Goal: Task Accomplishment & Management: Complete application form

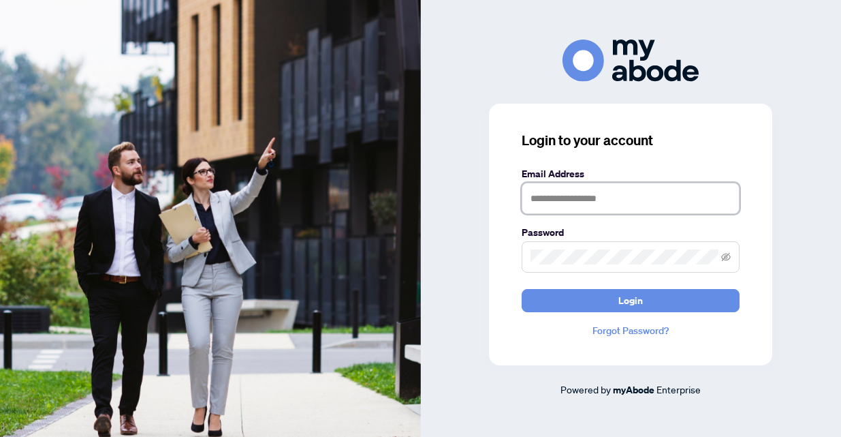
click at [560, 204] on input "text" at bounding box center [631, 198] width 218 height 31
type input "**********"
click at [720, 257] on span at bounding box center [631, 256] width 218 height 31
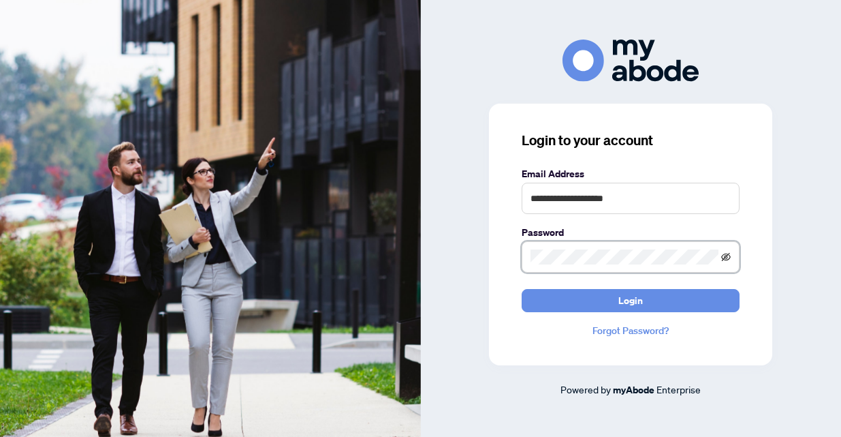
click at [728, 259] on icon "eye-invisible" at bounding box center [726, 256] width 10 height 8
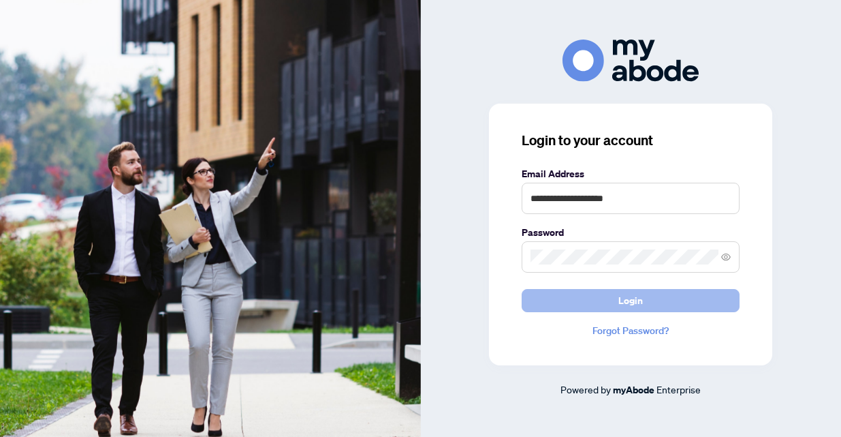
click at [625, 300] on span "Login" at bounding box center [631, 301] width 25 height 22
click at [619, 300] on button "Login" at bounding box center [631, 300] width 218 height 23
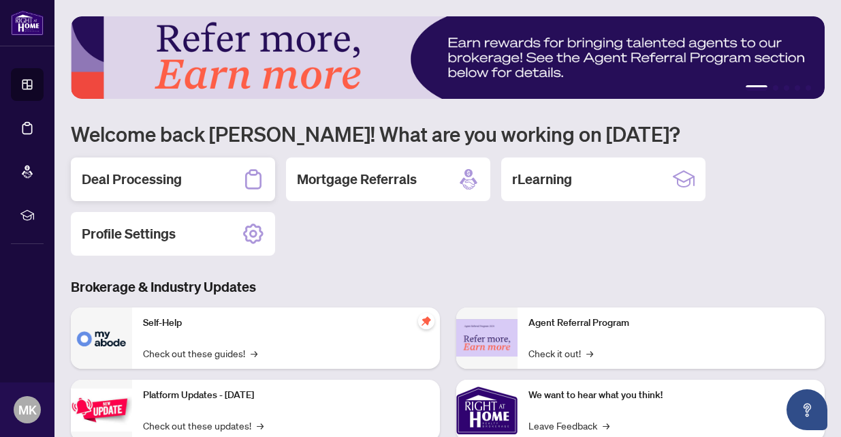
click at [193, 179] on div "Deal Processing" at bounding box center [173, 179] width 204 height 44
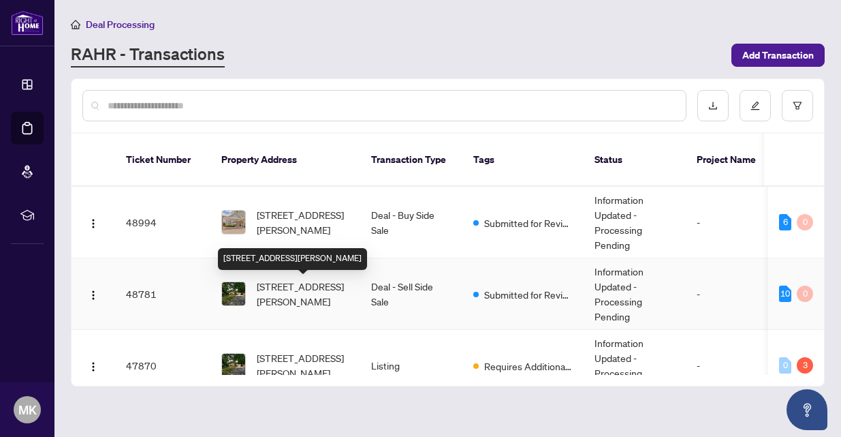
click at [287, 295] on span "[STREET_ADDRESS][PERSON_NAME]" at bounding box center [303, 294] width 93 height 30
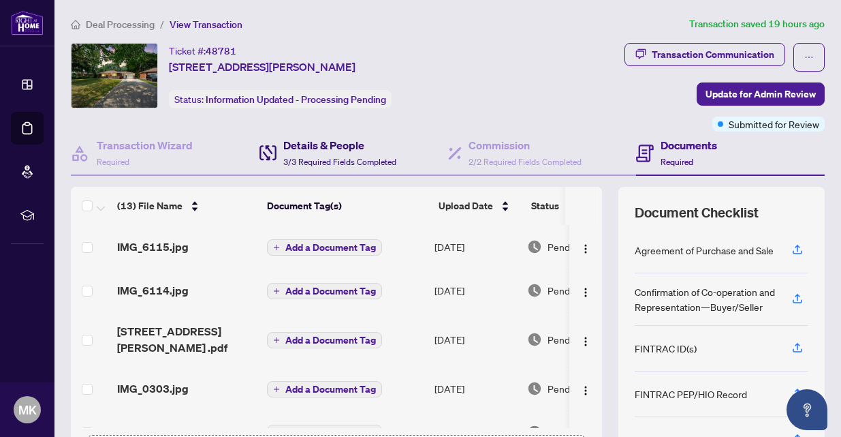
click at [313, 146] on h4 "Details & People" at bounding box center [339, 145] width 113 height 16
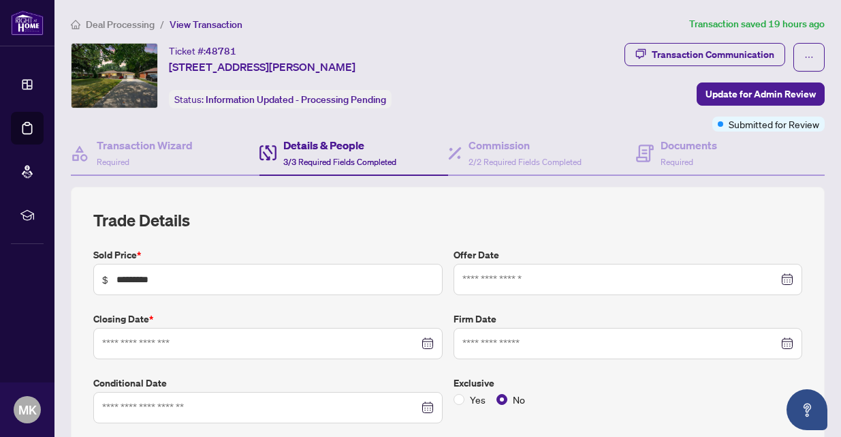
type input "**********"
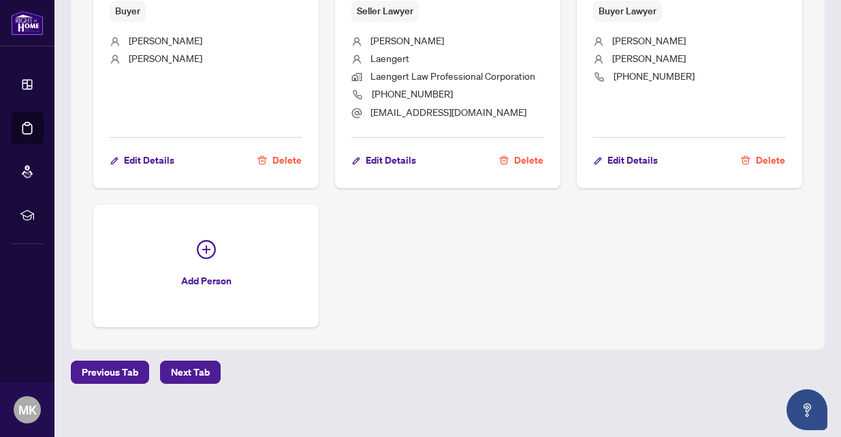
scroll to position [1140, 0]
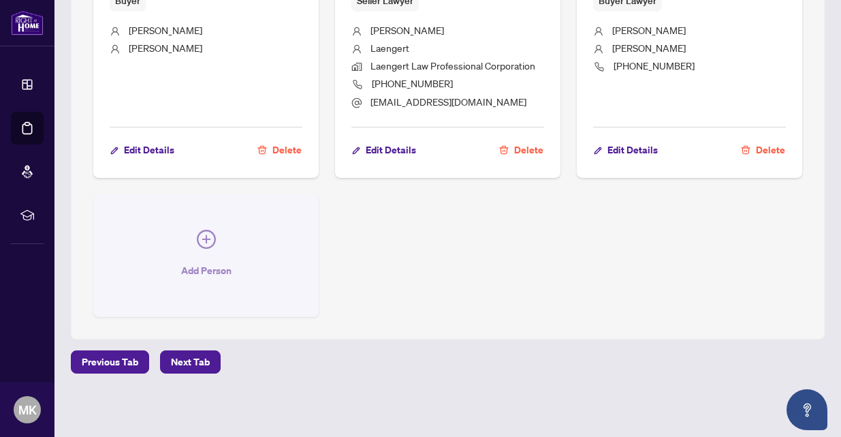
click at [209, 237] on icon "plus-circle" at bounding box center [206, 239] width 19 height 19
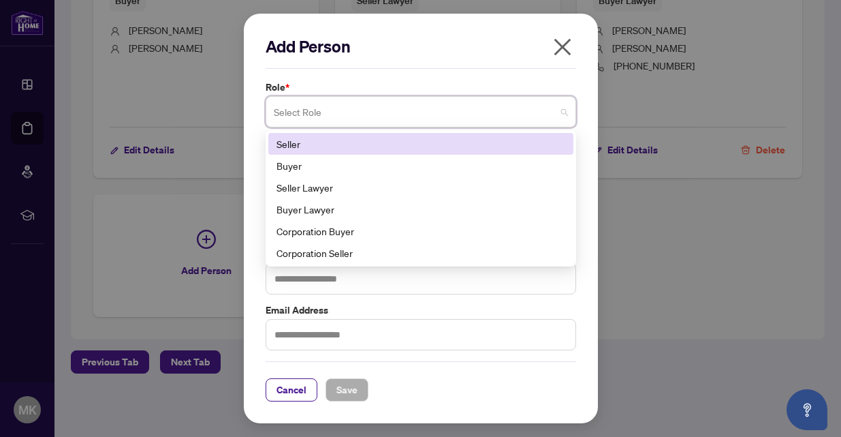
click at [563, 115] on span at bounding box center [421, 112] width 294 height 26
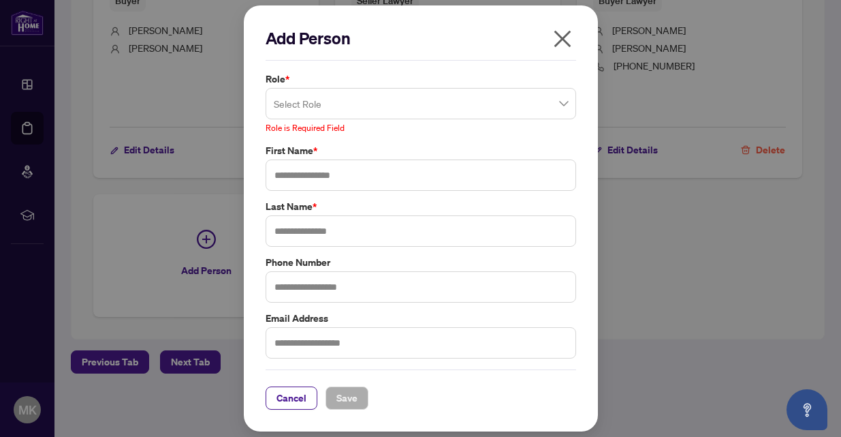
click at [561, 48] on icon "close" at bounding box center [563, 39] width 22 height 22
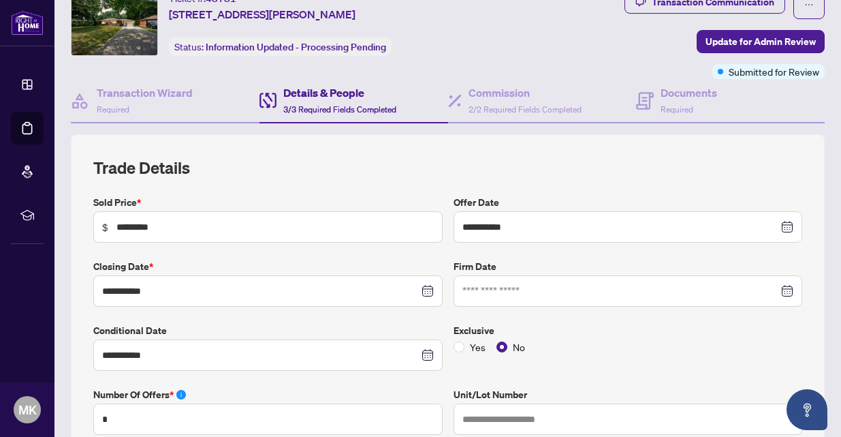
scroll to position [48, 0]
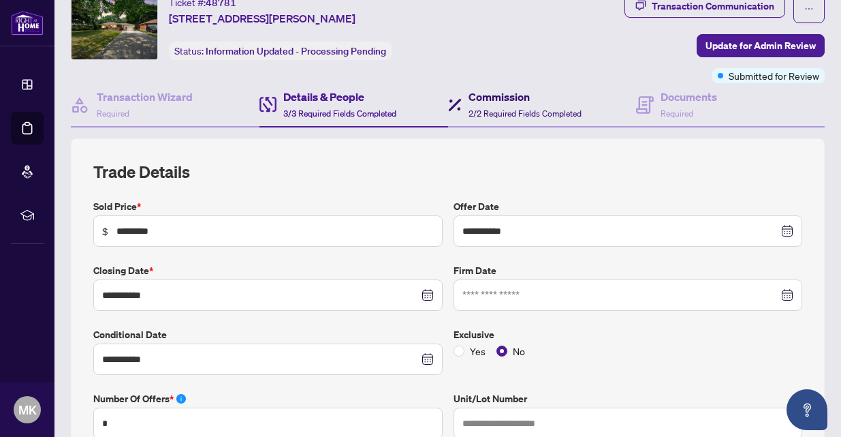
click at [496, 110] on span "2/2 Required Fields Completed" at bounding box center [525, 113] width 113 height 10
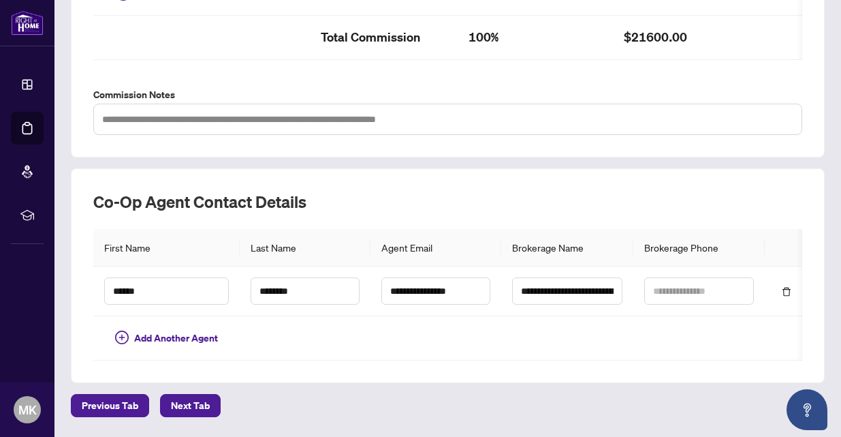
scroll to position [469, 0]
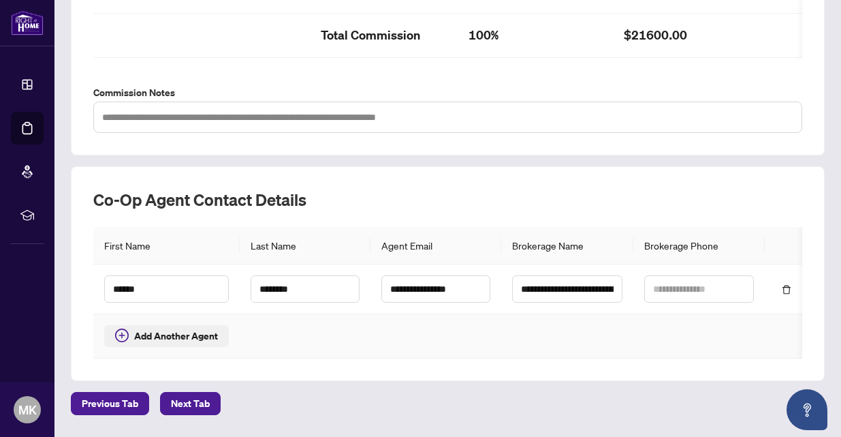
click at [173, 338] on span "Add Another Agent" at bounding box center [176, 335] width 84 height 15
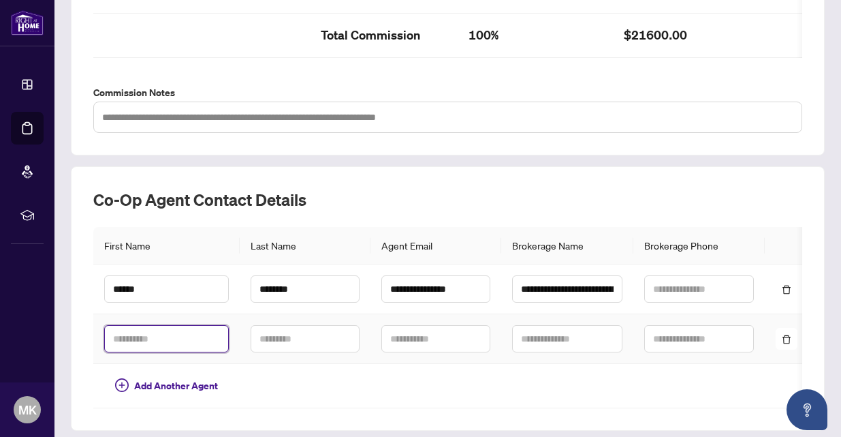
click at [131, 339] on input "text" at bounding box center [166, 338] width 125 height 27
type input "******"
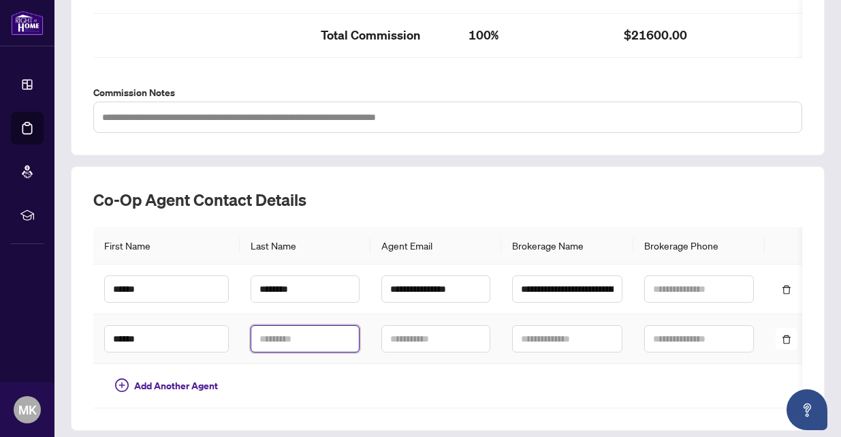
click at [277, 342] on input "text" at bounding box center [305, 338] width 109 height 27
type input "*******"
click at [392, 340] on input "text" at bounding box center [435, 338] width 109 height 27
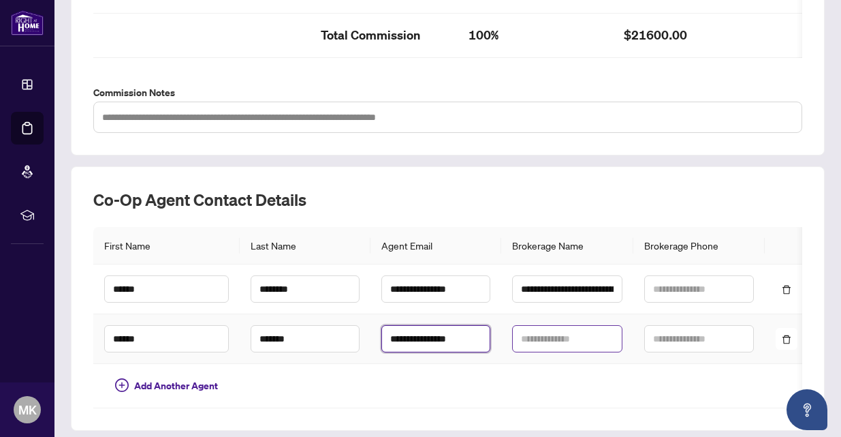
type input "**********"
click at [530, 339] on input "text" at bounding box center [567, 338] width 110 height 27
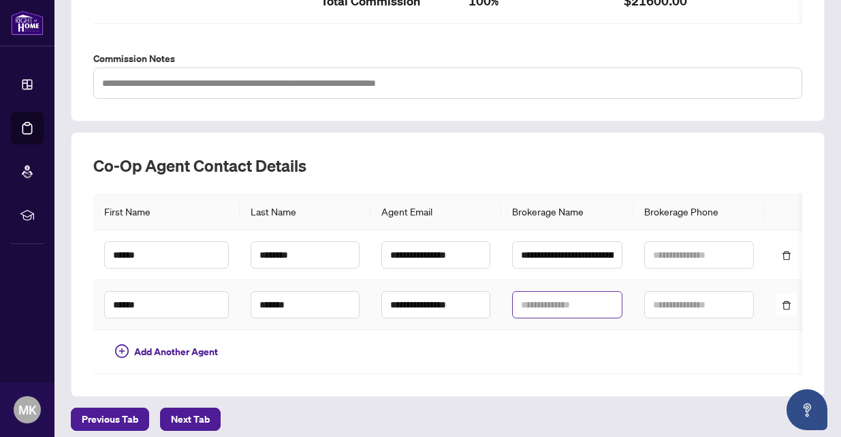
scroll to position [560, 0]
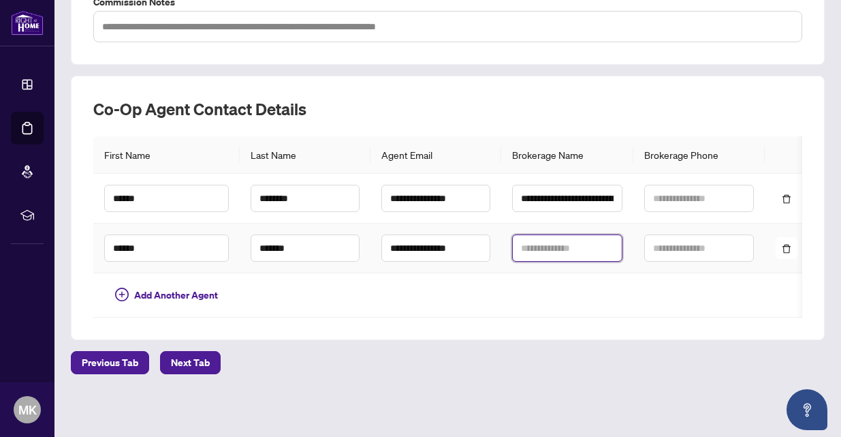
click at [523, 250] on input "text" at bounding box center [567, 247] width 110 height 27
type input "**********"
click at [328, 367] on div "Previous Tab Next Tab" at bounding box center [448, 362] width 754 height 23
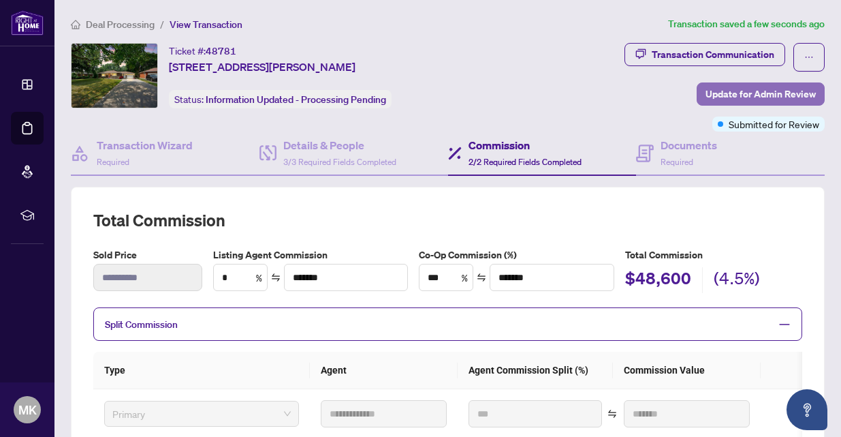
click at [742, 95] on span "Update for Admin Review" at bounding box center [761, 94] width 110 height 22
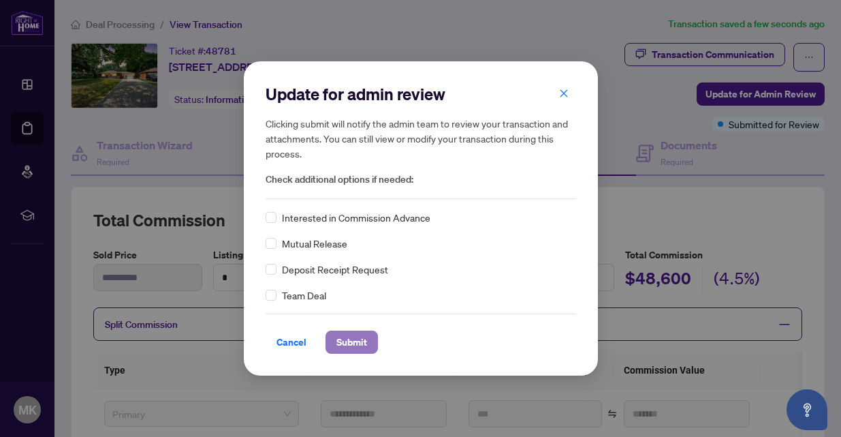
click at [344, 345] on span "Submit" at bounding box center [352, 342] width 31 height 22
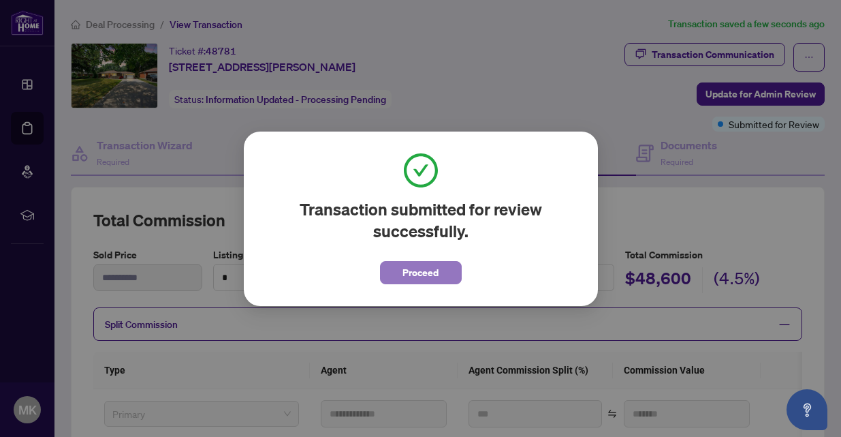
click at [406, 275] on span "Proceed" at bounding box center [421, 273] width 36 height 22
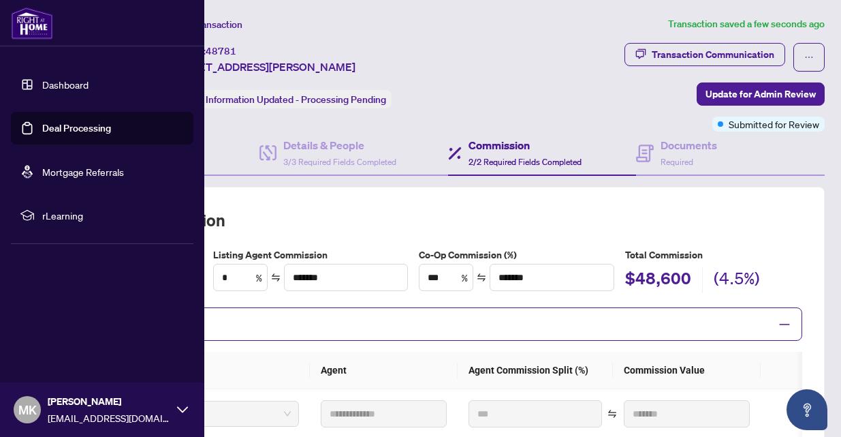
click at [57, 127] on link "Deal Processing" at bounding box center [76, 128] width 69 height 12
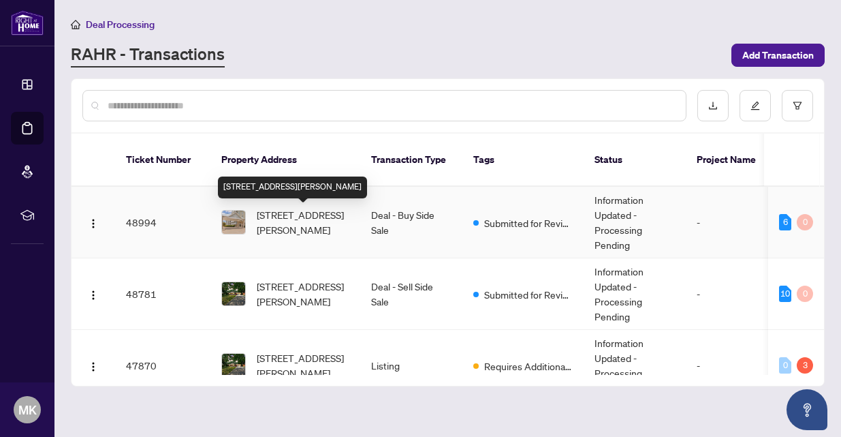
click at [304, 216] on span "[STREET_ADDRESS][PERSON_NAME]" at bounding box center [303, 222] width 93 height 30
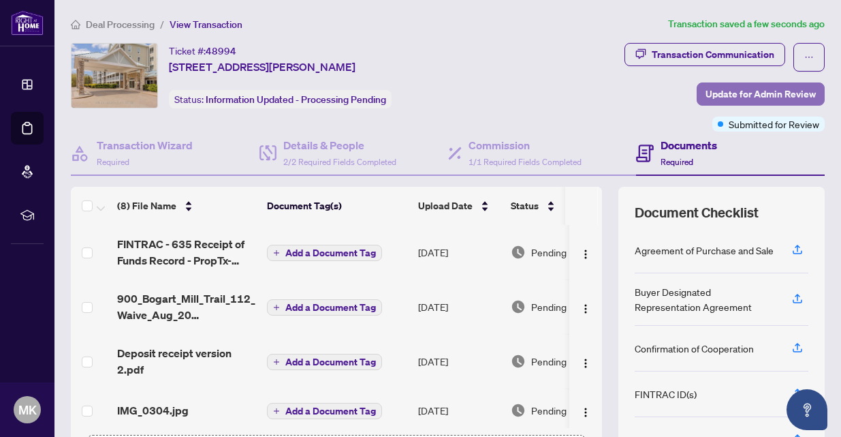
click at [718, 93] on span "Update for Admin Review" at bounding box center [761, 94] width 110 height 22
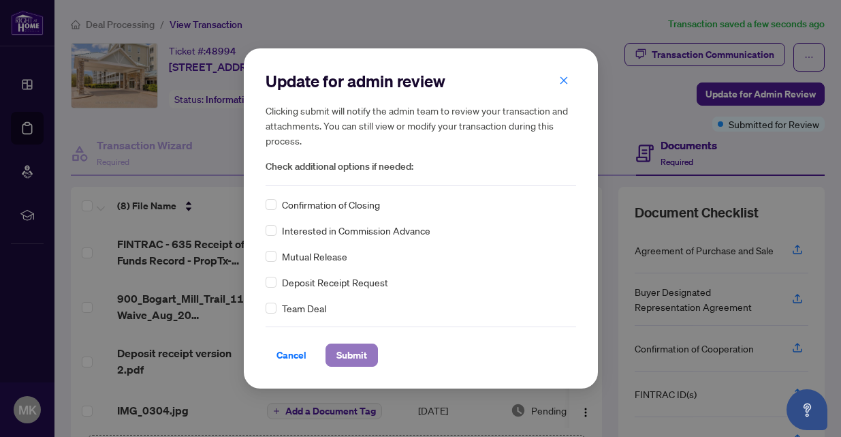
click at [352, 355] on span "Submit" at bounding box center [352, 355] width 31 height 22
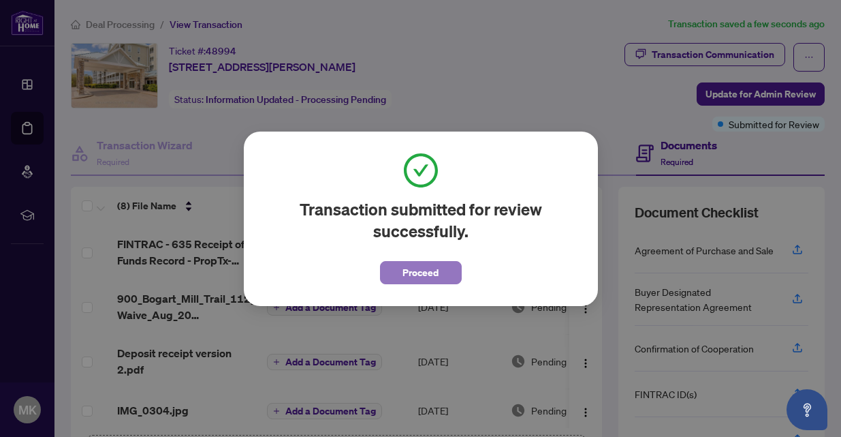
click at [417, 275] on span "Proceed" at bounding box center [421, 273] width 36 height 22
